Goal: Task Accomplishment & Management: Use online tool/utility

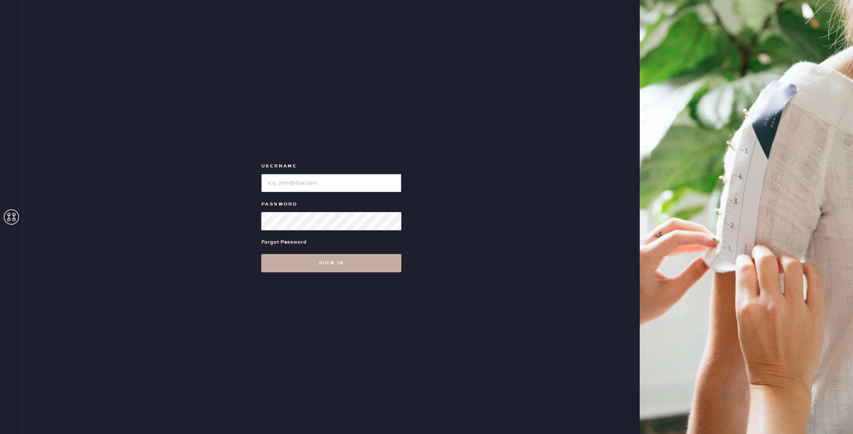
type input "reformationgoldcoastchicago"
click at [344, 258] on button "Sign in" at bounding box center [331, 263] width 140 height 18
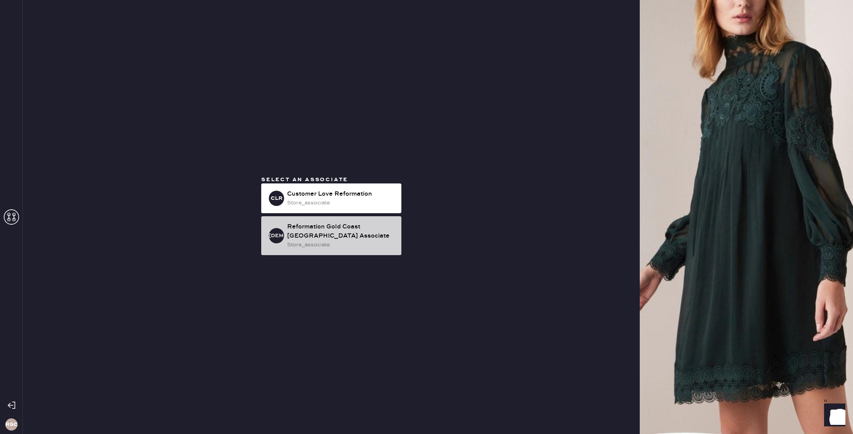
click at [375, 232] on div "Reformation Gold Coast [GEOGRAPHIC_DATA] Associate" at bounding box center [341, 231] width 108 height 18
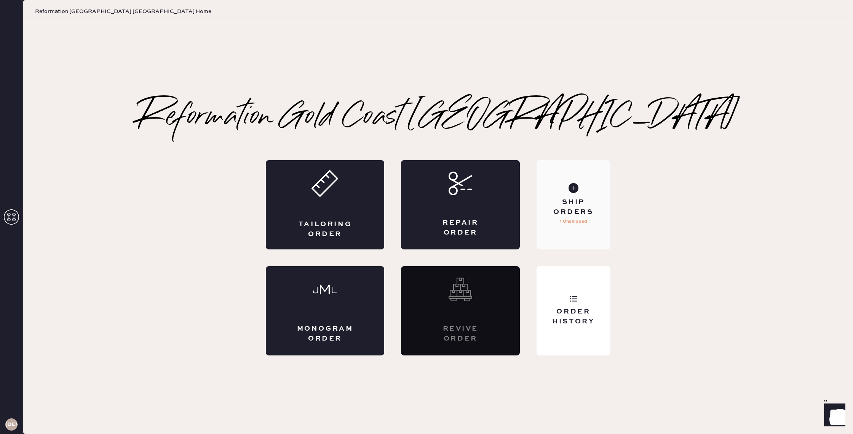
click at [584, 191] on div "Ship Orders 1 Unshipped" at bounding box center [574, 204] width 74 height 89
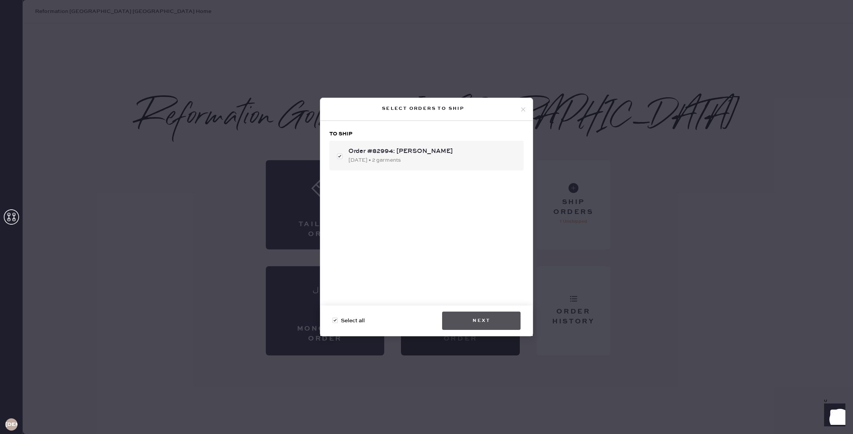
click at [503, 316] on button "Next" at bounding box center [481, 320] width 78 height 18
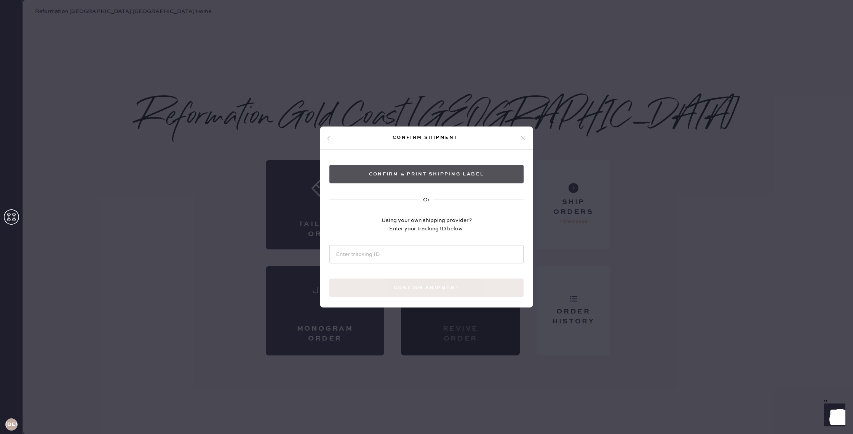
click at [487, 171] on button "Confirm & Print shipping label" at bounding box center [427, 174] width 194 height 18
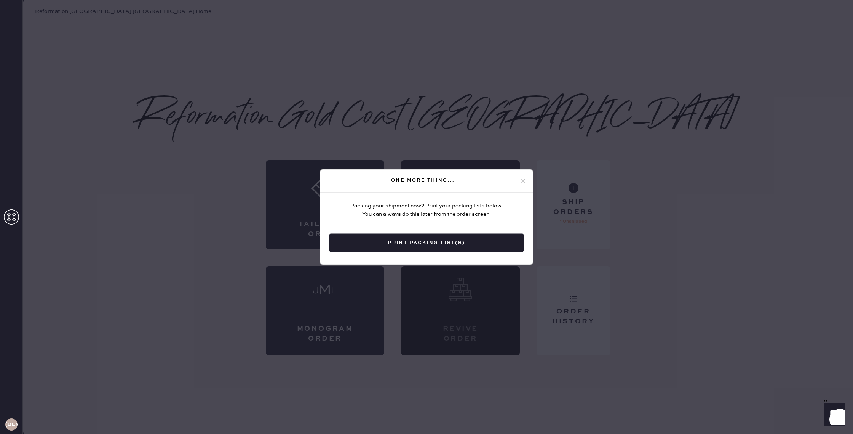
click at [456, 240] on button "Print Packing List(s)" at bounding box center [427, 243] width 194 height 18
